Goal: Check status: Check status

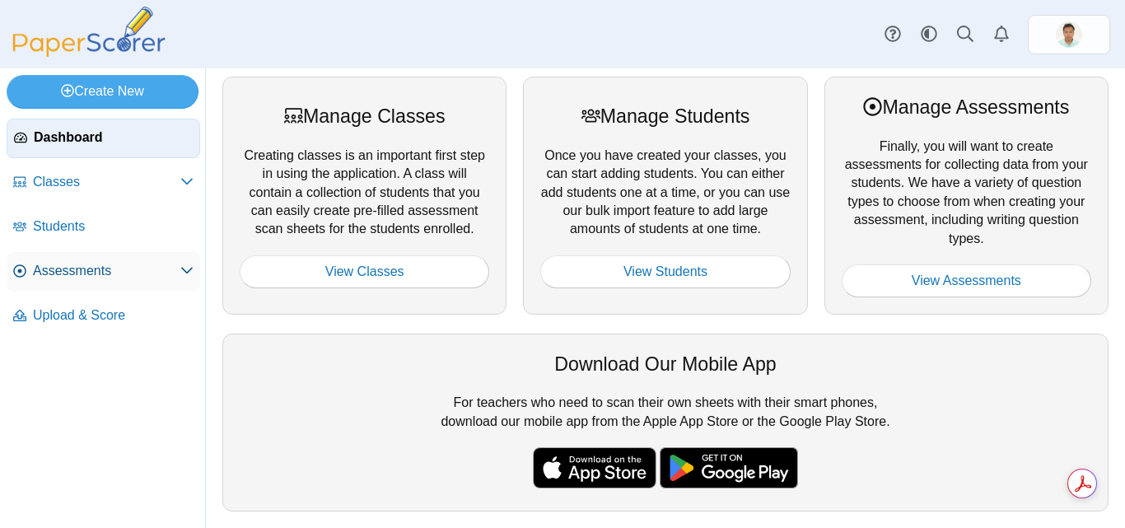
click at [60, 273] on span "Assessments" at bounding box center [106, 271] width 147 height 18
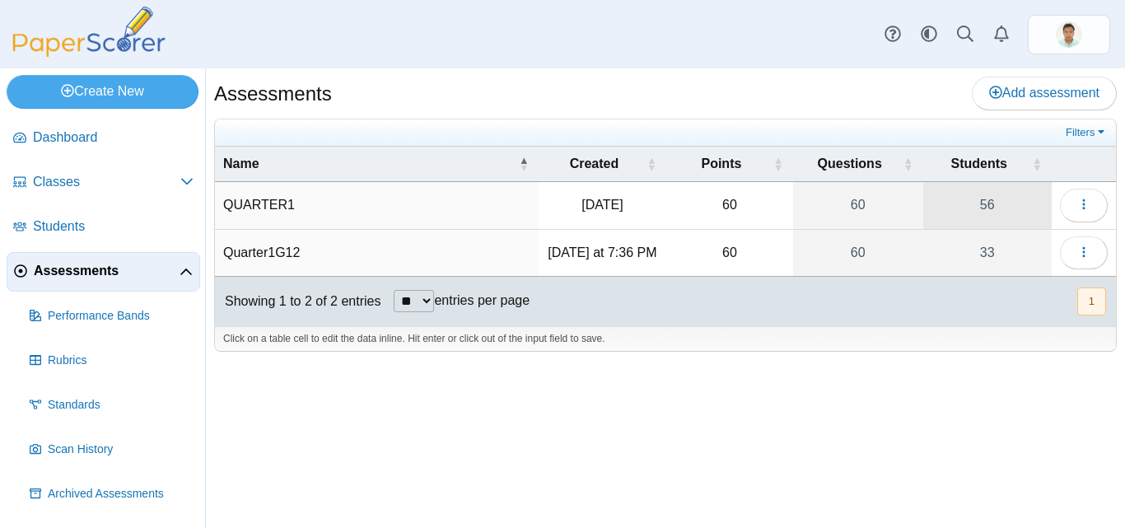
click at [985, 200] on link "56" at bounding box center [987, 205] width 128 height 46
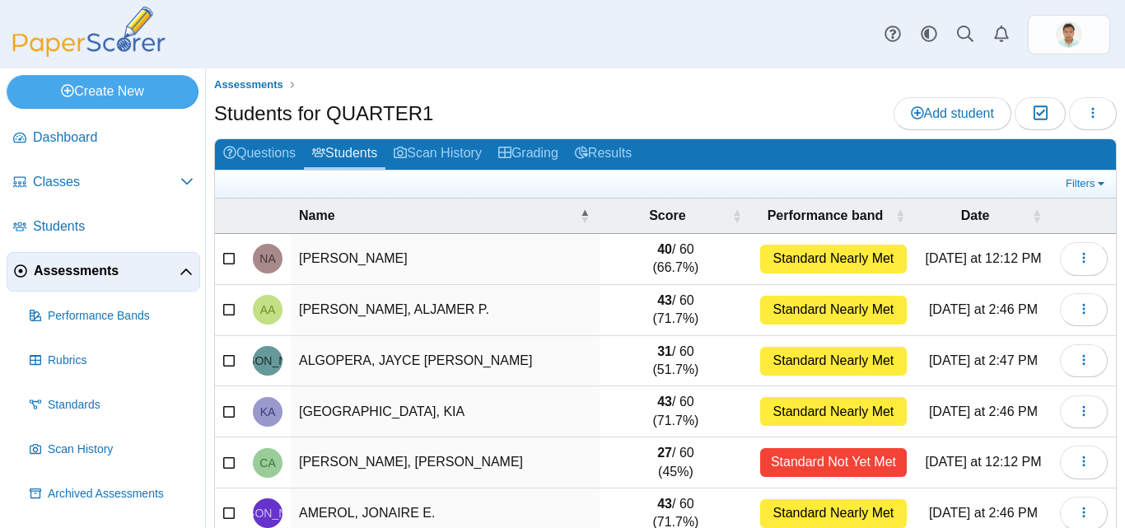
scroll to position [82, 0]
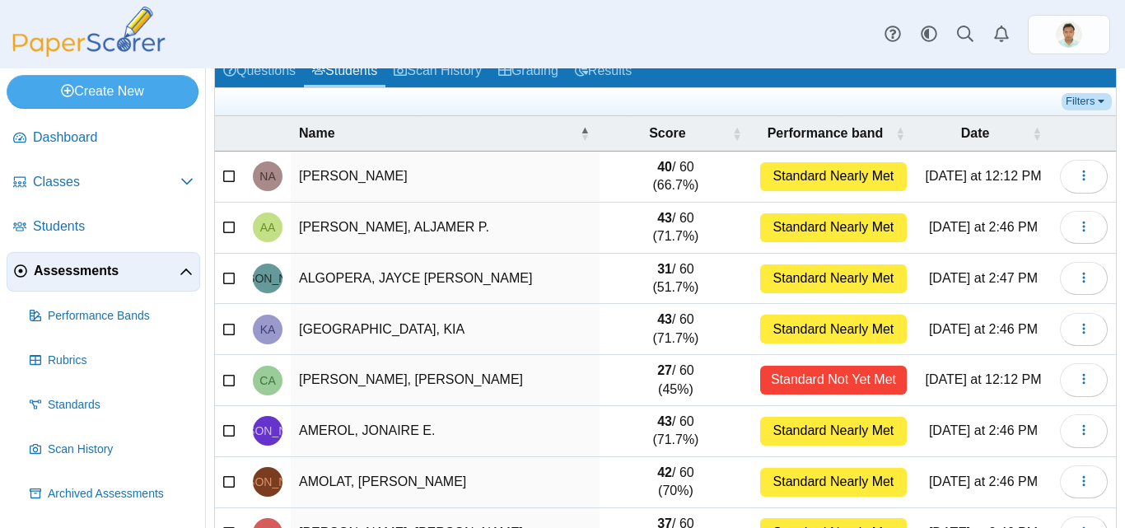
click at [1093, 104] on link "Filters" at bounding box center [1086, 101] width 50 height 16
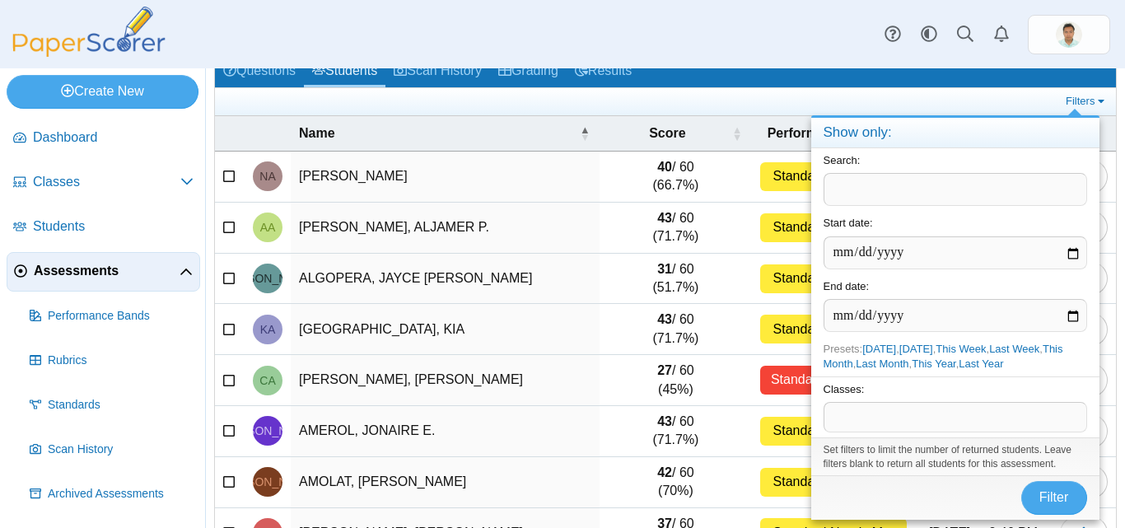
click at [874, 412] on span at bounding box center [955, 417] width 262 height 28
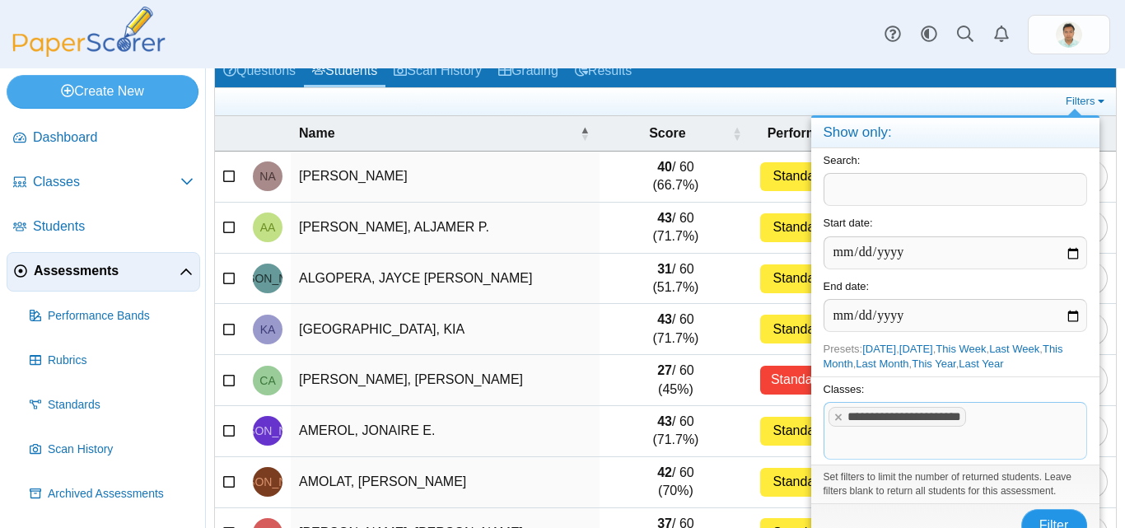
click at [1053, 516] on button "Filter" at bounding box center [1054, 525] width 66 height 33
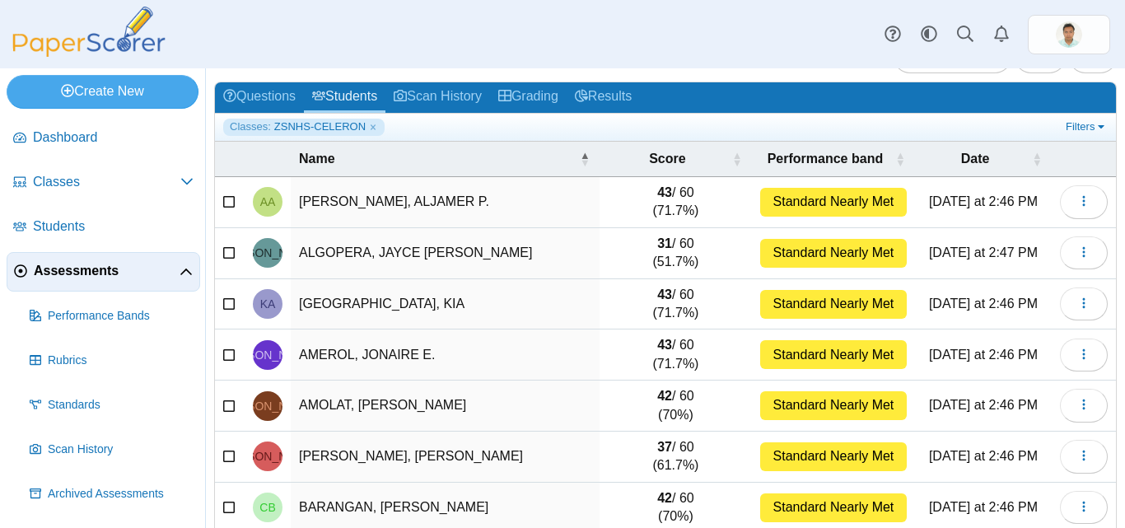
scroll to position [34, 0]
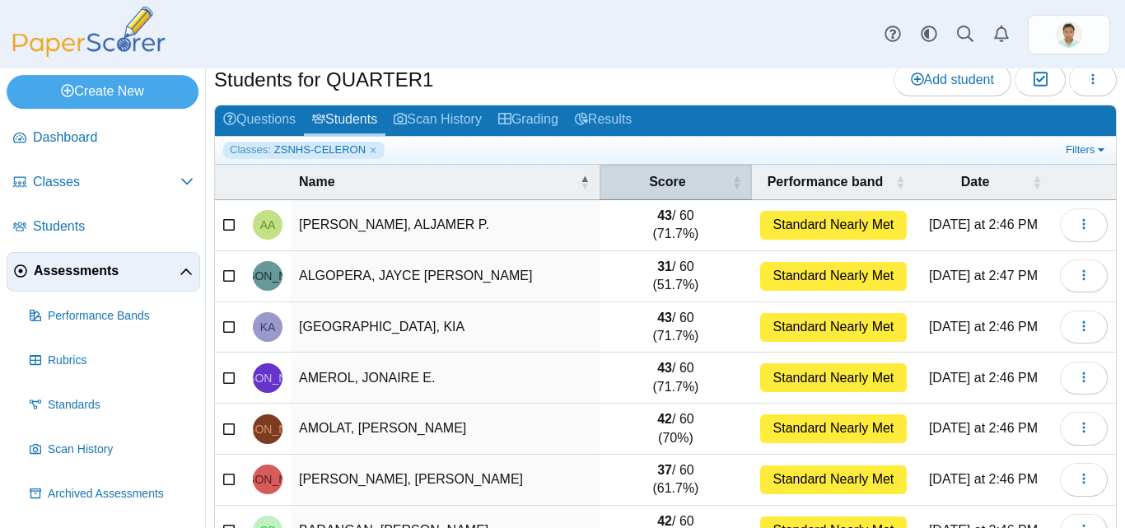
click at [715, 183] on th "Score" at bounding box center [675, 182] width 152 height 35
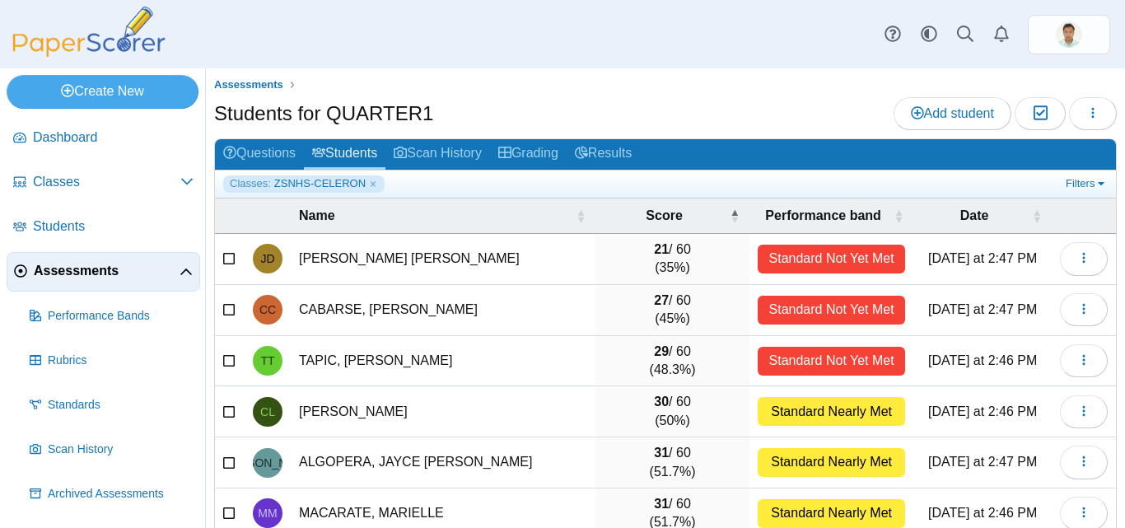
scroll to position [82, 0]
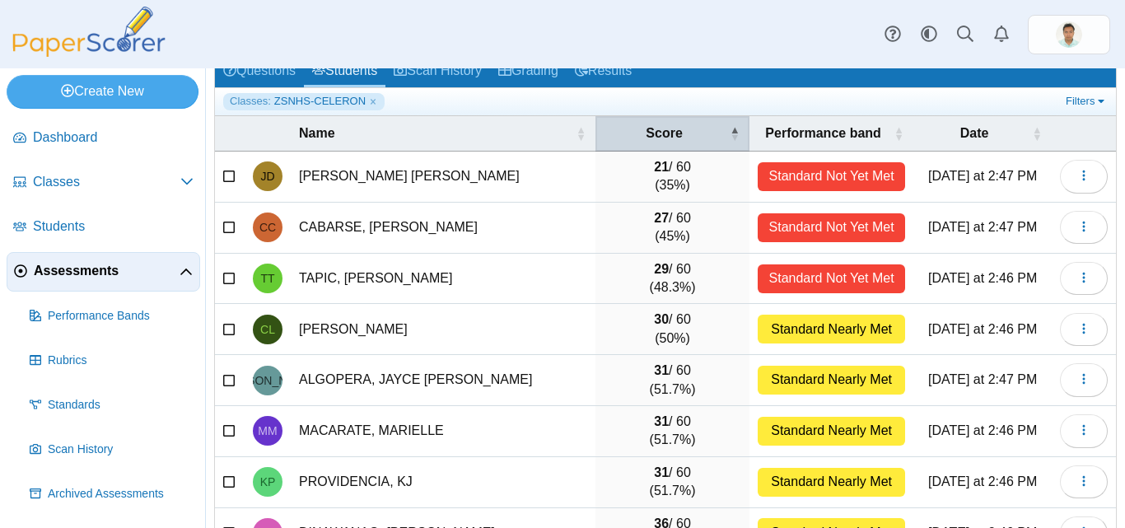
click at [729, 133] on span "\a Score\a : Activate to invert sorting" at bounding box center [734, 133] width 10 height 35
